Goal: Task Accomplishment & Management: Complete application form

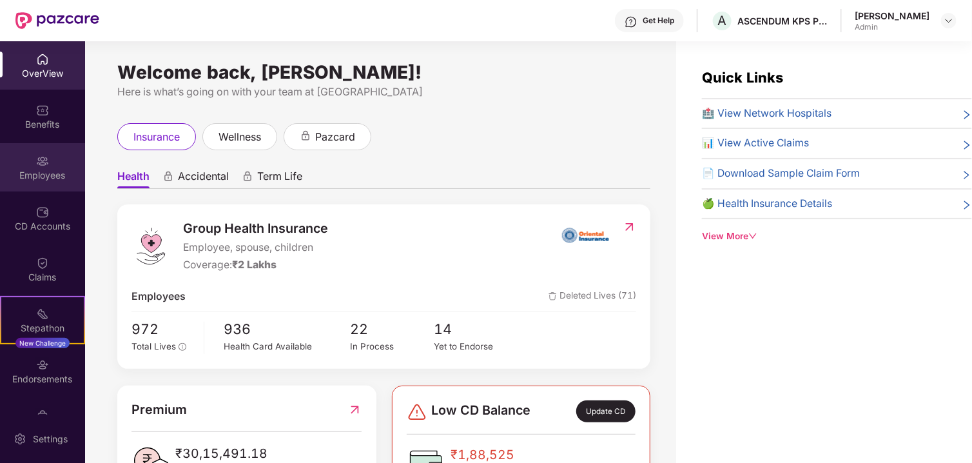
click at [41, 163] on img at bounding box center [42, 161] width 13 height 13
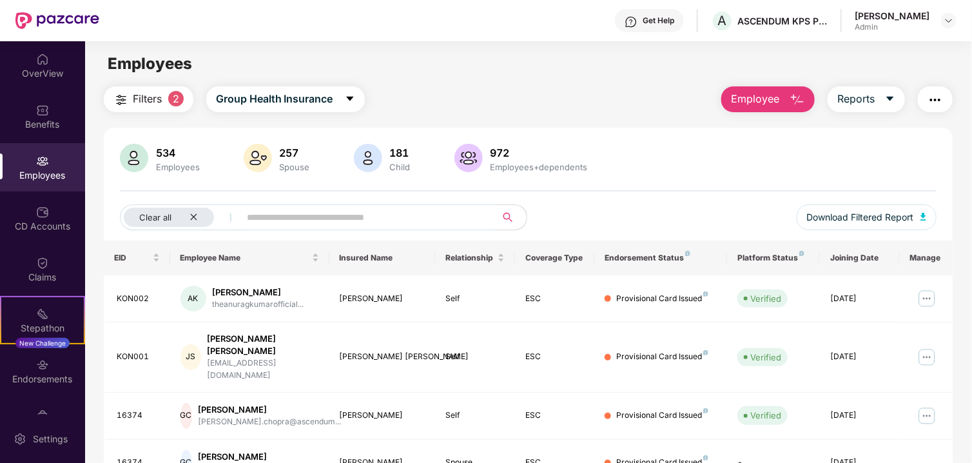
click at [773, 96] on span "Employee" at bounding box center [755, 99] width 48 height 16
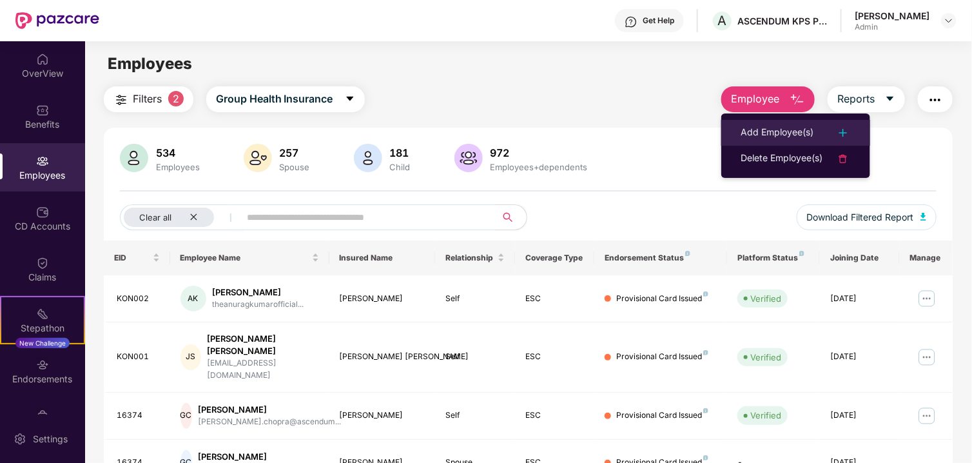
click at [761, 126] on div "Add Employee(s)" at bounding box center [777, 132] width 73 height 15
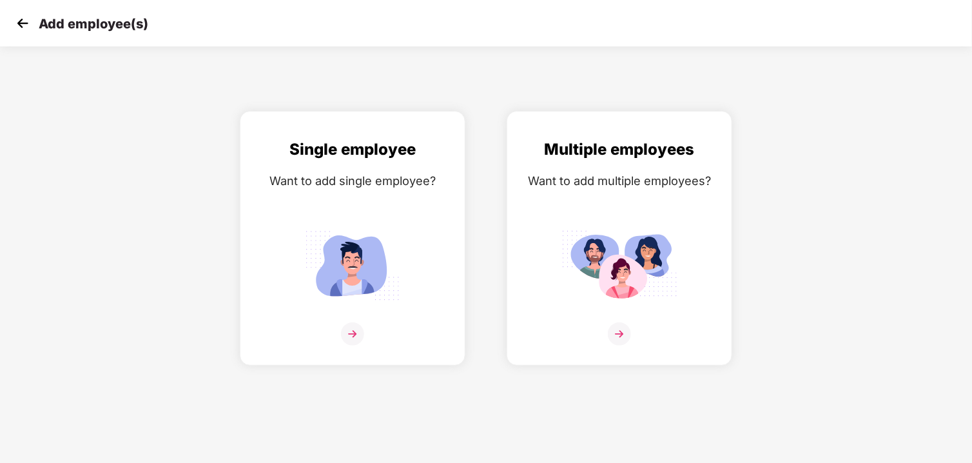
click at [499, 291] on div "Multiple employees Want to add multiple employees?" at bounding box center [619, 238] width 267 height 255
click at [618, 258] on img at bounding box center [620, 265] width 116 height 81
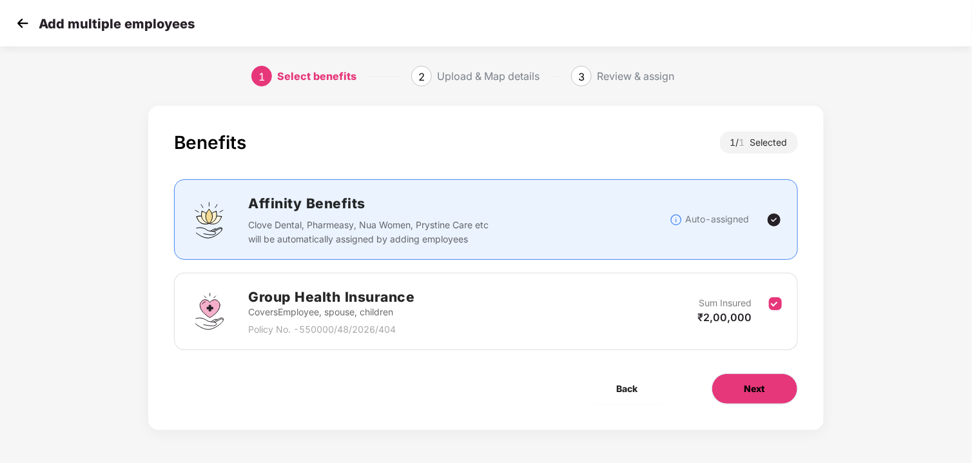
click at [748, 395] on button "Next" at bounding box center [755, 388] width 86 height 31
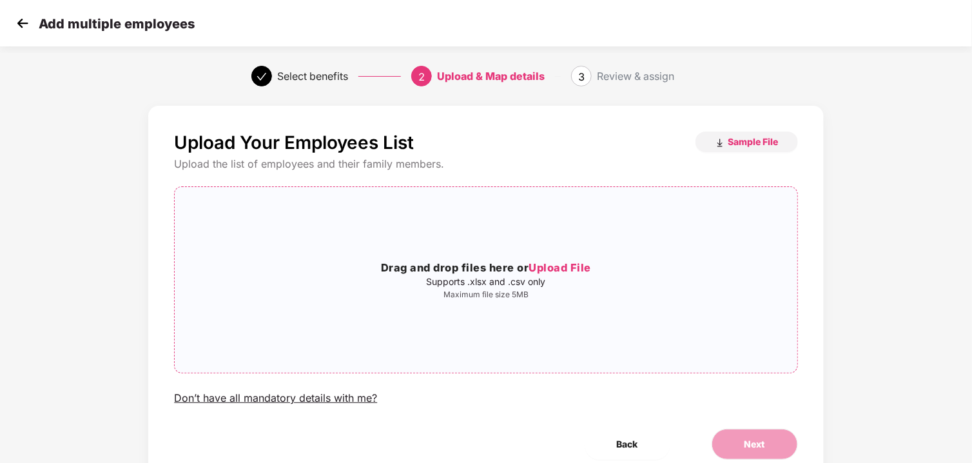
click at [427, 273] on h3 "Drag and drop files here or Upload File" at bounding box center [486, 268] width 622 height 17
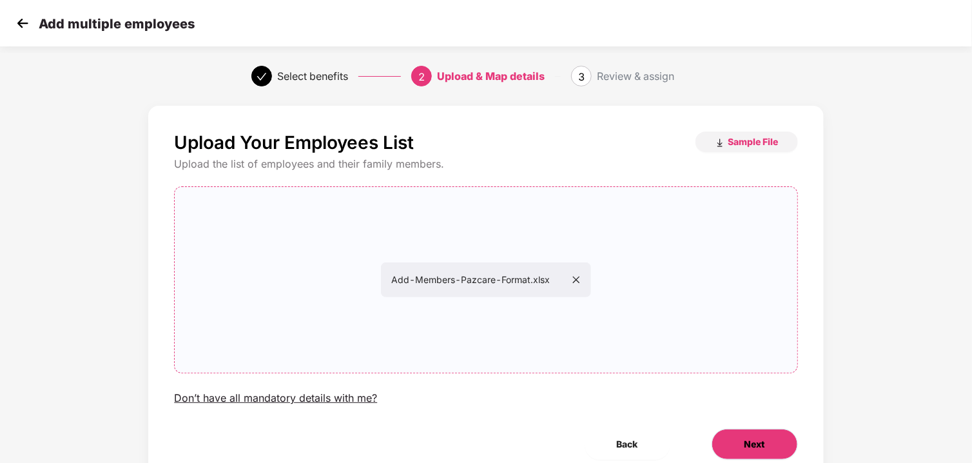
click at [732, 433] on button "Next" at bounding box center [755, 444] width 86 height 31
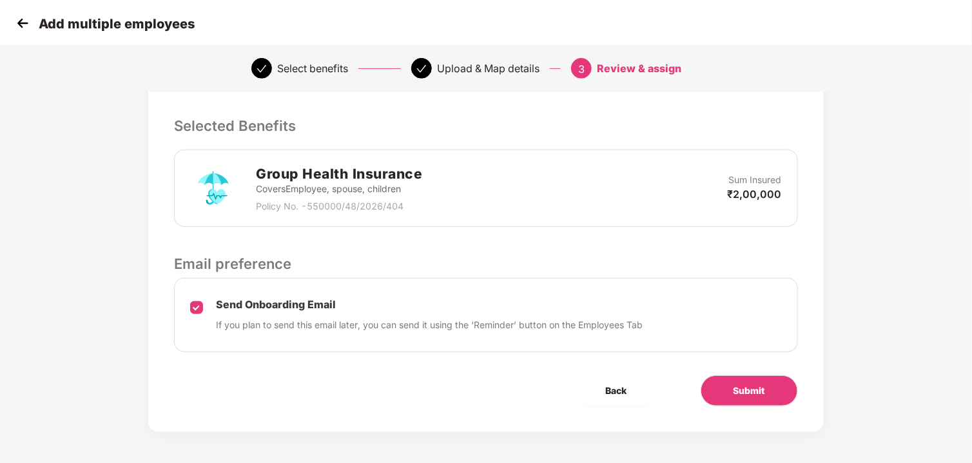
scroll to position [255, 0]
click at [745, 397] on button "Submit" at bounding box center [749, 390] width 97 height 31
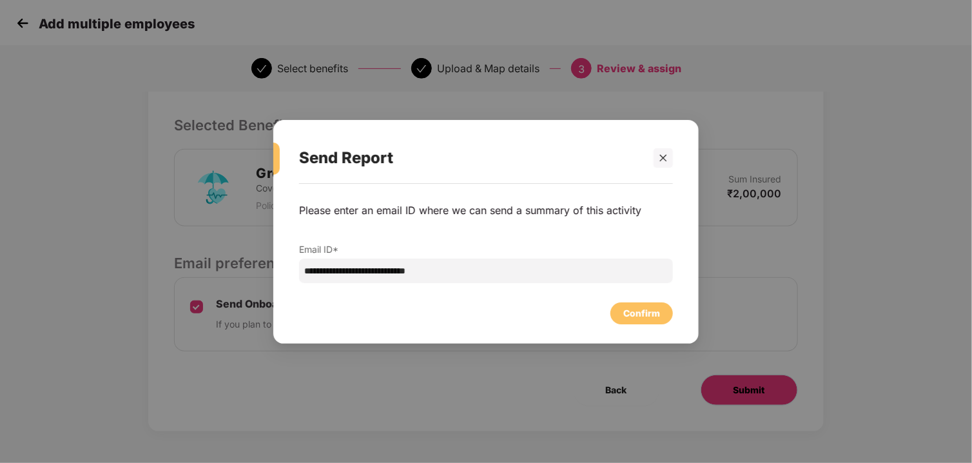
scroll to position [0, 0]
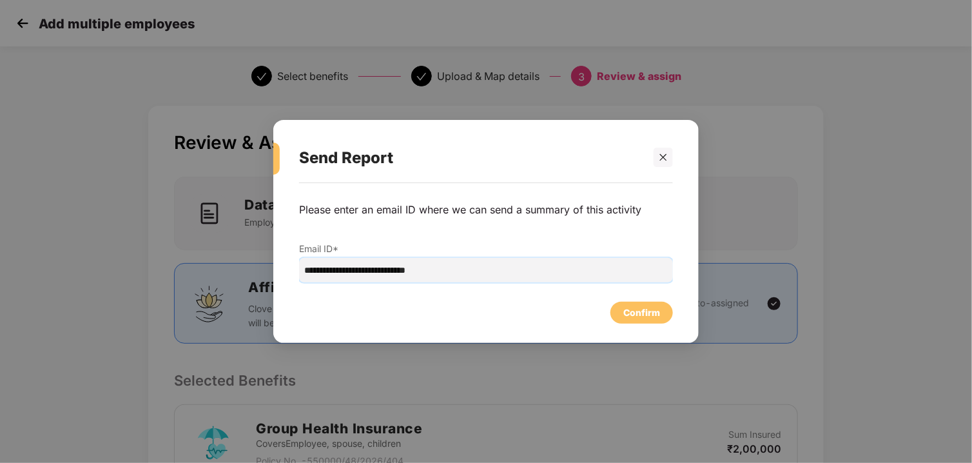
drag, startPoint x: 336, startPoint y: 270, endPoint x: 150, endPoint y: 270, distance: 186.3
click at [150, 270] on div "**********" at bounding box center [486, 231] width 972 height 463
type input "**********"
click at [643, 306] on div "Confirm" at bounding box center [641, 313] width 37 height 14
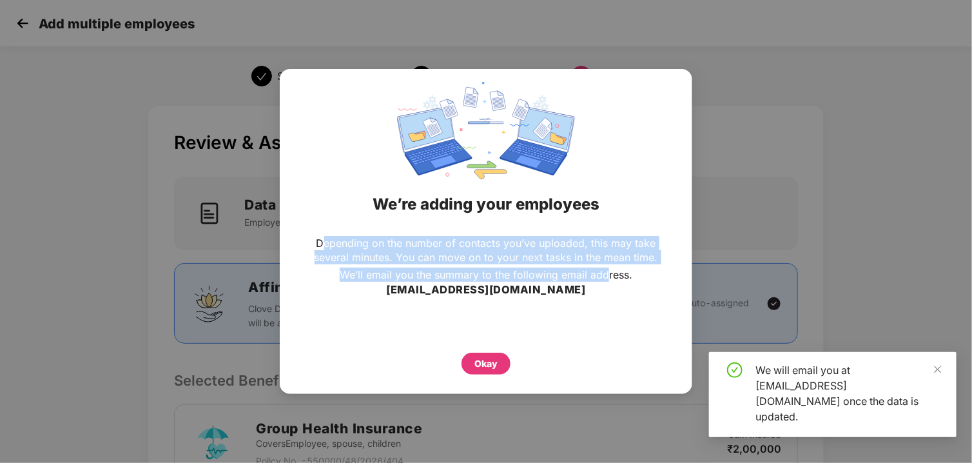
drag, startPoint x: 321, startPoint y: 240, endPoint x: 608, endPoint y: 290, distance: 291.3
click at [608, 290] on div "Depending on the number of contacts you’ve uploaded, this may take several minu…" at bounding box center [486, 286] width 361 height 101
click at [581, 306] on div "Depending on the number of contacts you’ve uploaded, this may take several minu…" at bounding box center [486, 286] width 361 height 101
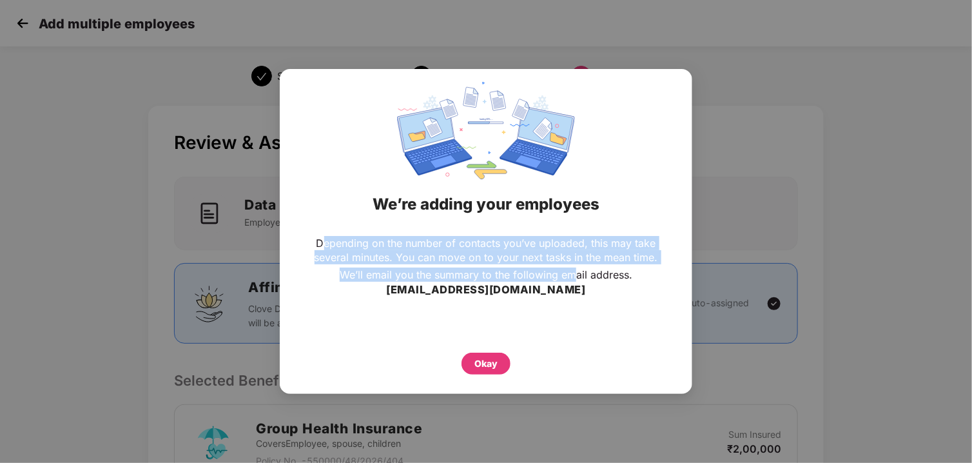
drag, startPoint x: 325, startPoint y: 242, endPoint x: 573, endPoint y: 275, distance: 250.4
click at [573, 275] on div "Depending on the number of contacts you’ve uploaded, this may take several minu…" at bounding box center [486, 286] width 361 height 101
click at [547, 270] on p "We’ll email you the summary to the following email address." at bounding box center [486, 275] width 293 height 14
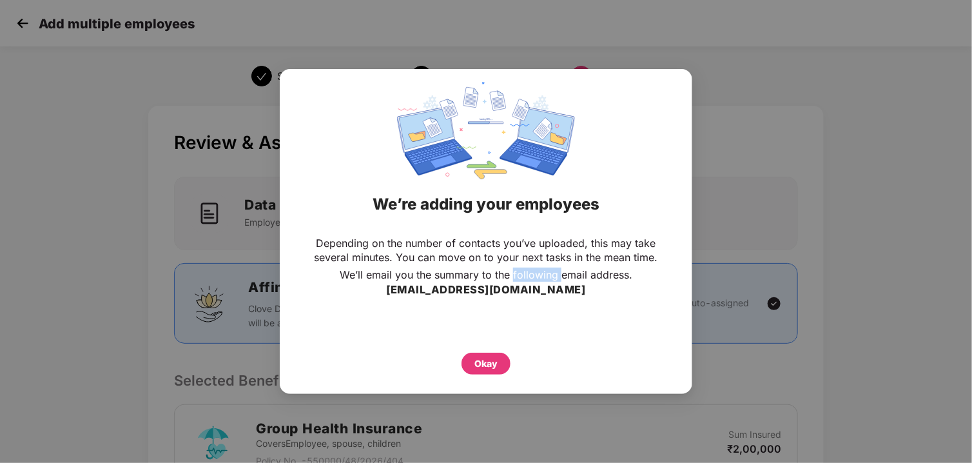
click at [547, 270] on p "We’ll email you the summary to the following email address." at bounding box center [486, 275] width 293 height 14
click at [554, 257] on p "Depending on the number of contacts you’ve uploaded, this may take several minu…" at bounding box center [486, 250] width 361 height 28
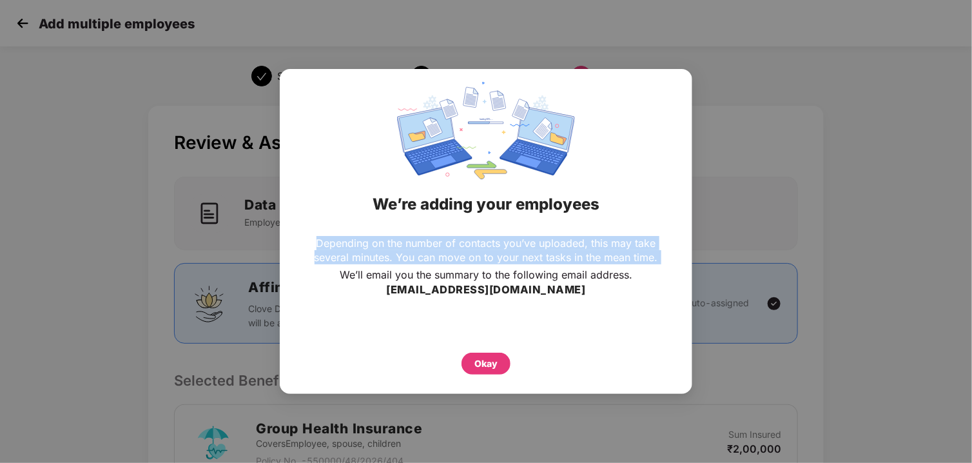
click at [554, 256] on p "Depending on the number of contacts you’ve uploaded, this may take several minu…" at bounding box center [486, 250] width 361 height 28
click at [553, 259] on p "Depending on the number of contacts you’ve uploaded, this may take several minu…" at bounding box center [486, 250] width 361 height 28
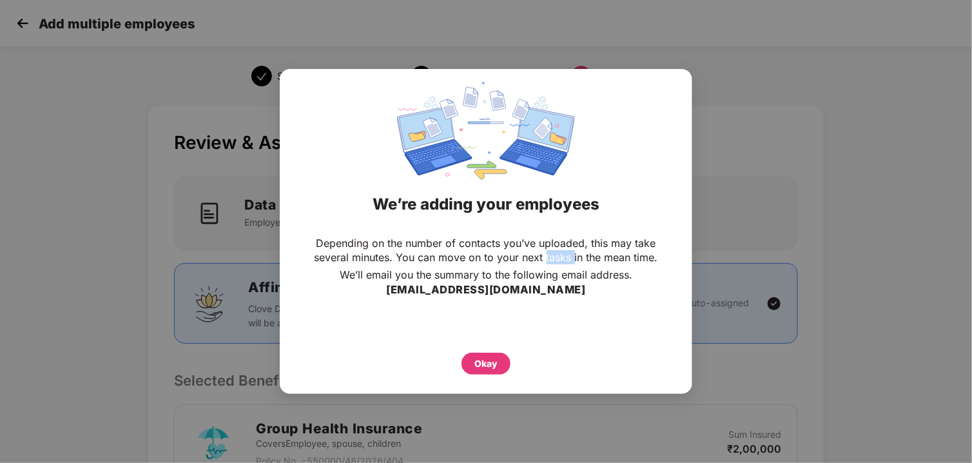
click at [553, 258] on p "Depending on the number of contacts you’ve uploaded, this may take several minu…" at bounding box center [486, 250] width 361 height 28
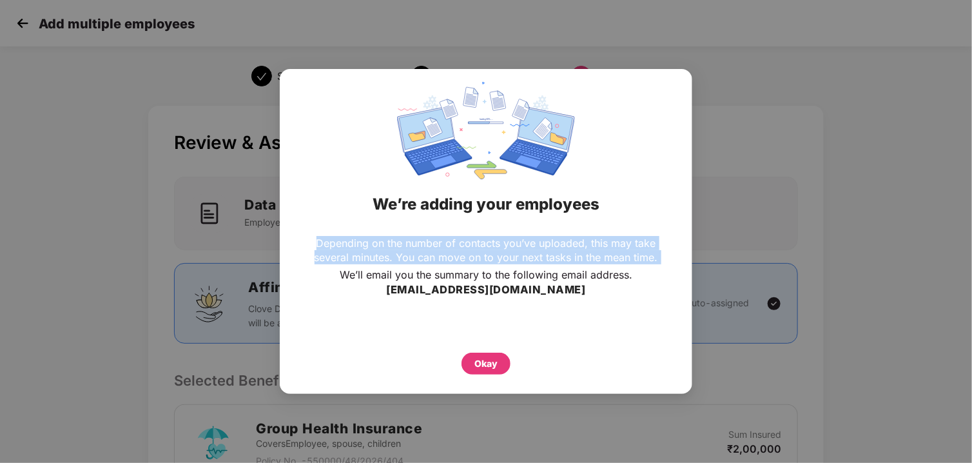
click at [553, 258] on p "Depending on the number of contacts you’ve uploaded, this may take several minu…" at bounding box center [486, 250] width 361 height 28
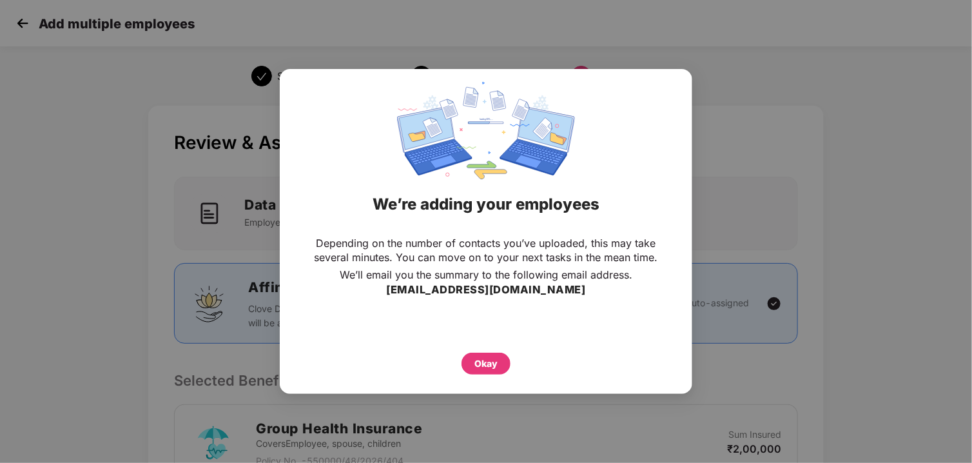
click at [550, 270] on p "We’ll email you the summary to the following email address." at bounding box center [486, 275] width 293 height 14
click at [467, 362] on div "Okay" at bounding box center [486, 364] width 49 height 22
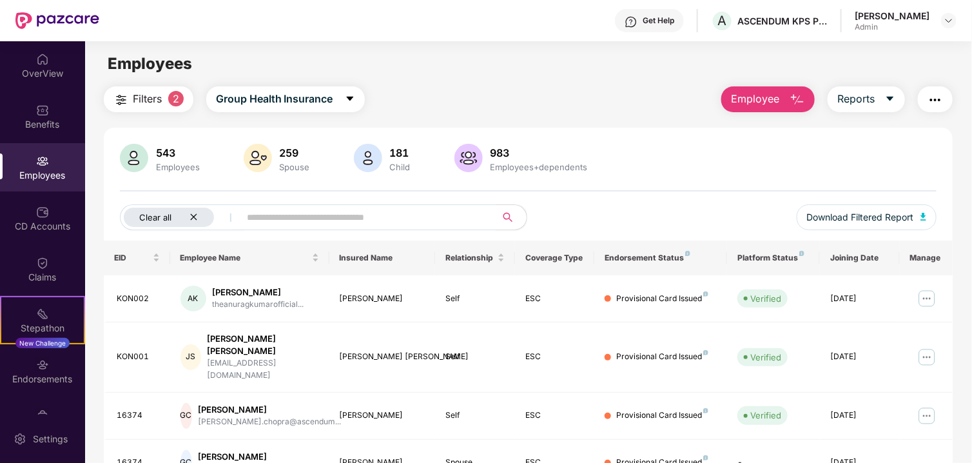
click at [191, 224] on div "Clear all" at bounding box center [169, 217] width 90 height 19
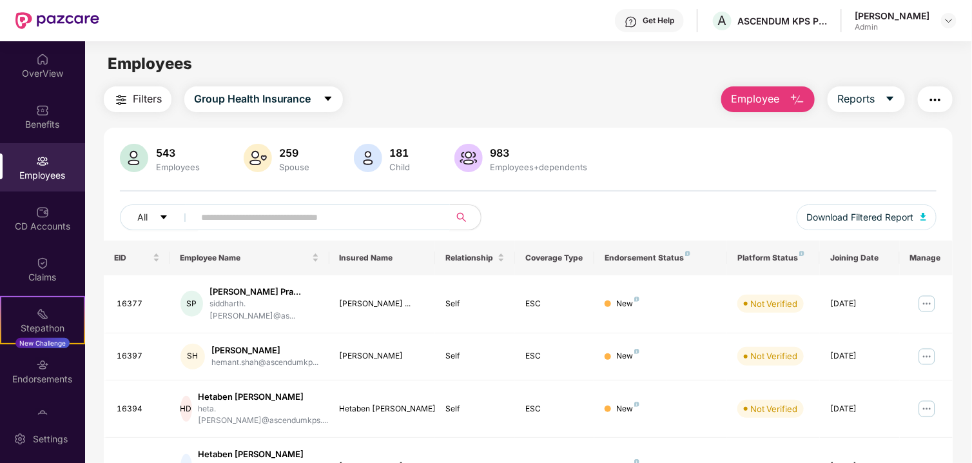
click at [279, 224] on input "text" at bounding box center [316, 217] width 231 height 19
paste input "*****"
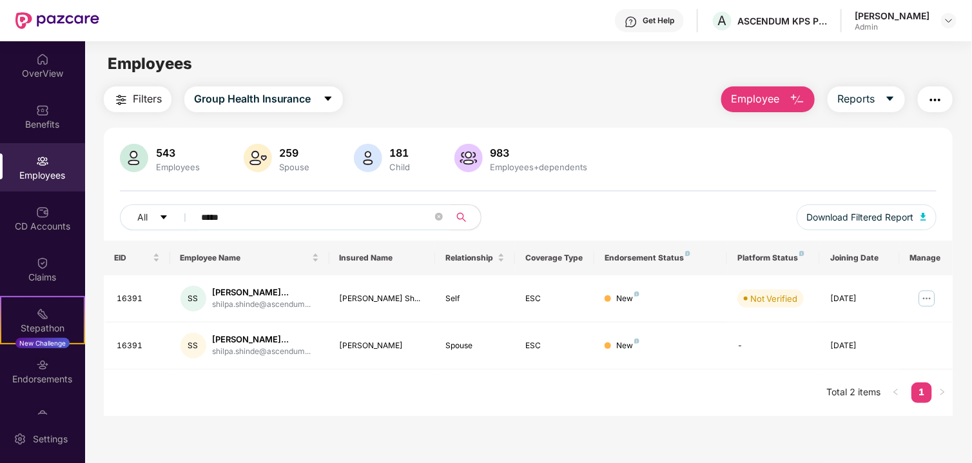
click at [268, 202] on div "543 Employees 259 Spouse 181 Child 983 Employees+dependents All ***** Download …" at bounding box center [529, 192] width 850 height 97
click at [268, 213] on input "*****" at bounding box center [316, 217] width 231 height 19
paste input "text"
type input "*****"
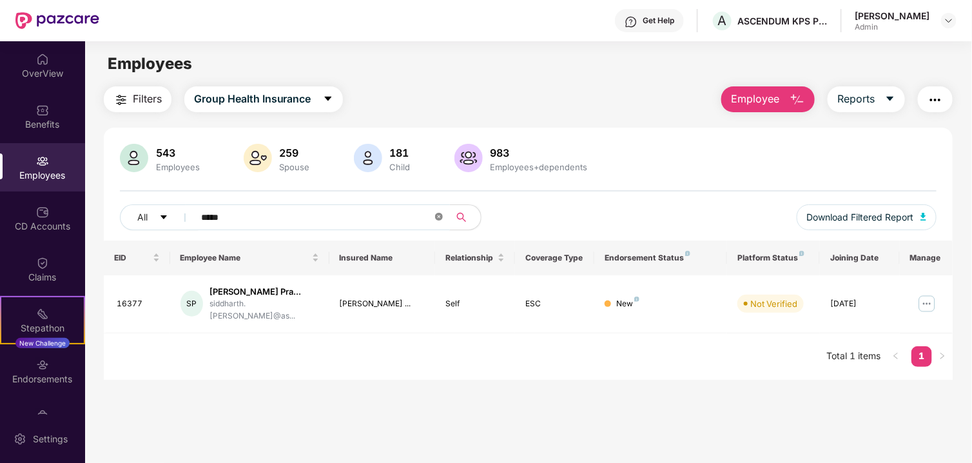
click at [436, 221] on span "*****" at bounding box center [318, 217] width 264 height 26
click at [440, 218] on icon "close-circle" at bounding box center [439, 217] width 8 height 8
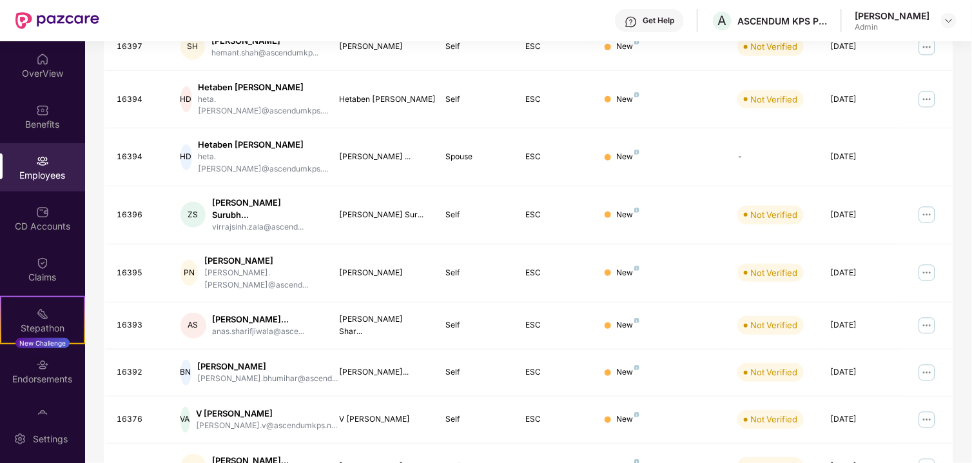
scroll to position [329, 0]
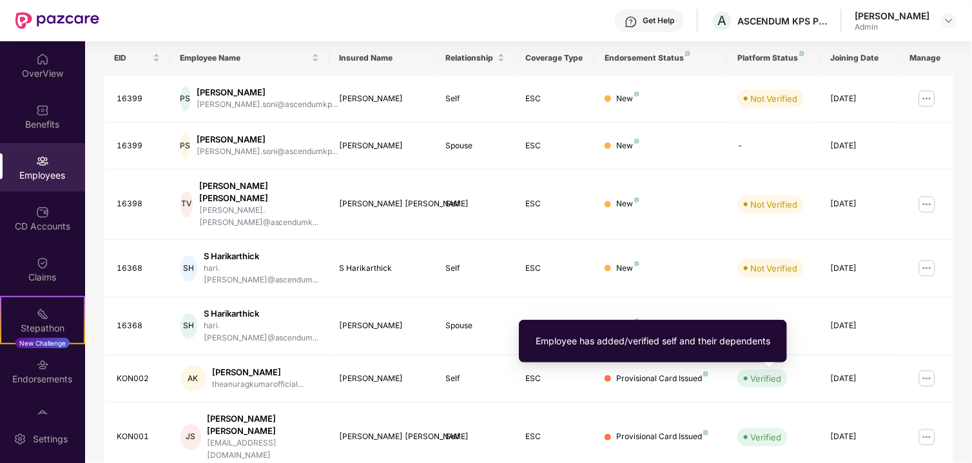
scroll to position [135, 0]
